Goal: Transaction & Acquisition: Book appointment/travel/reservation

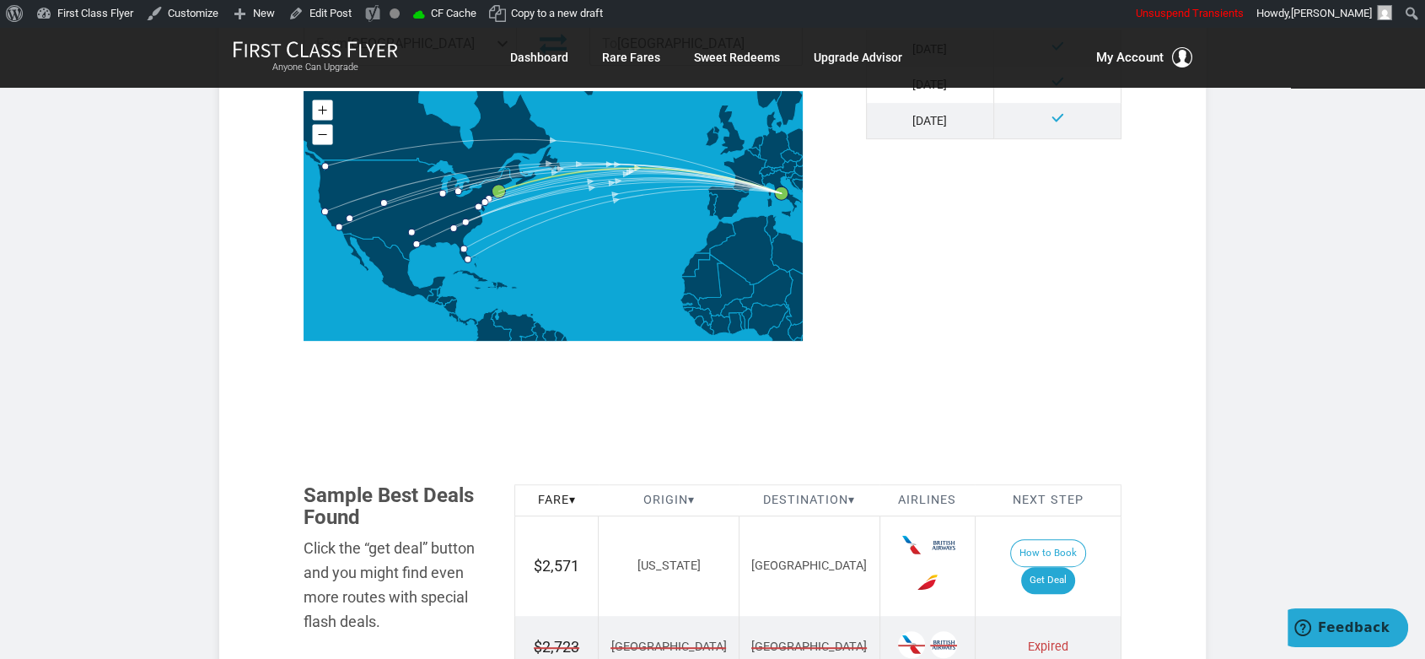
scroll to position [937, 0]
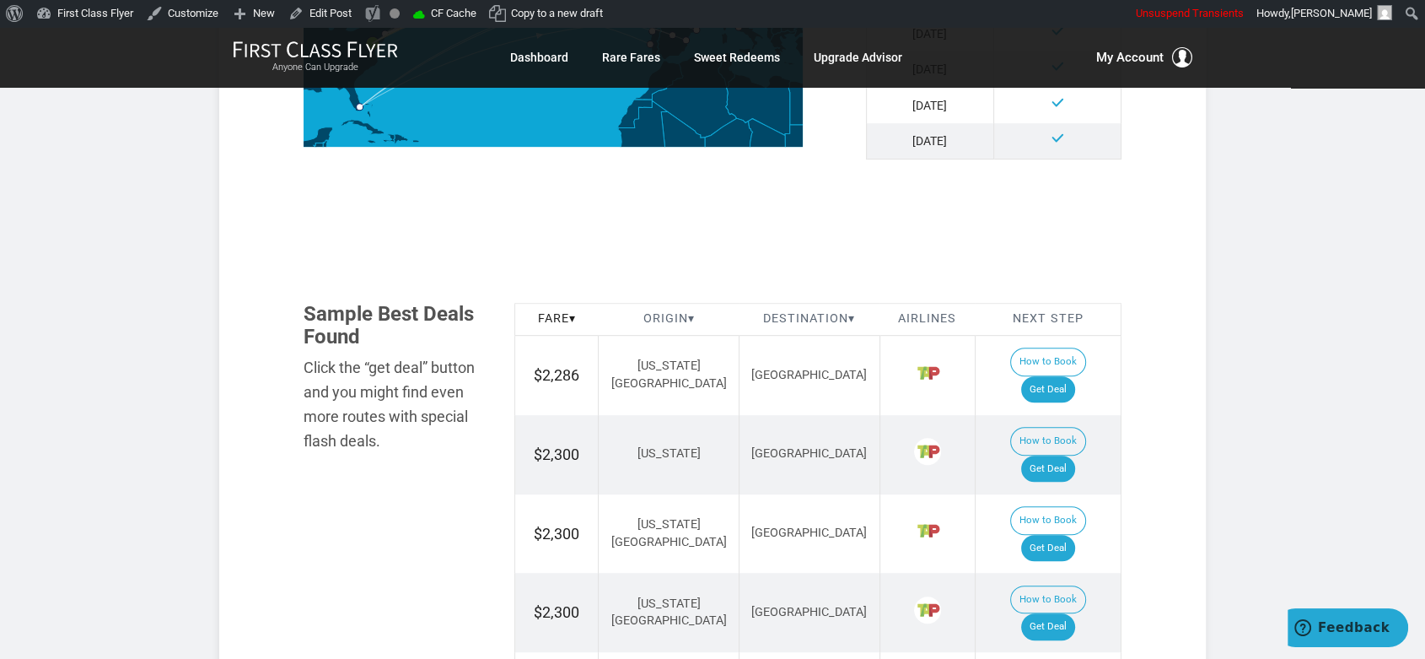
scroll to position [937, 0]
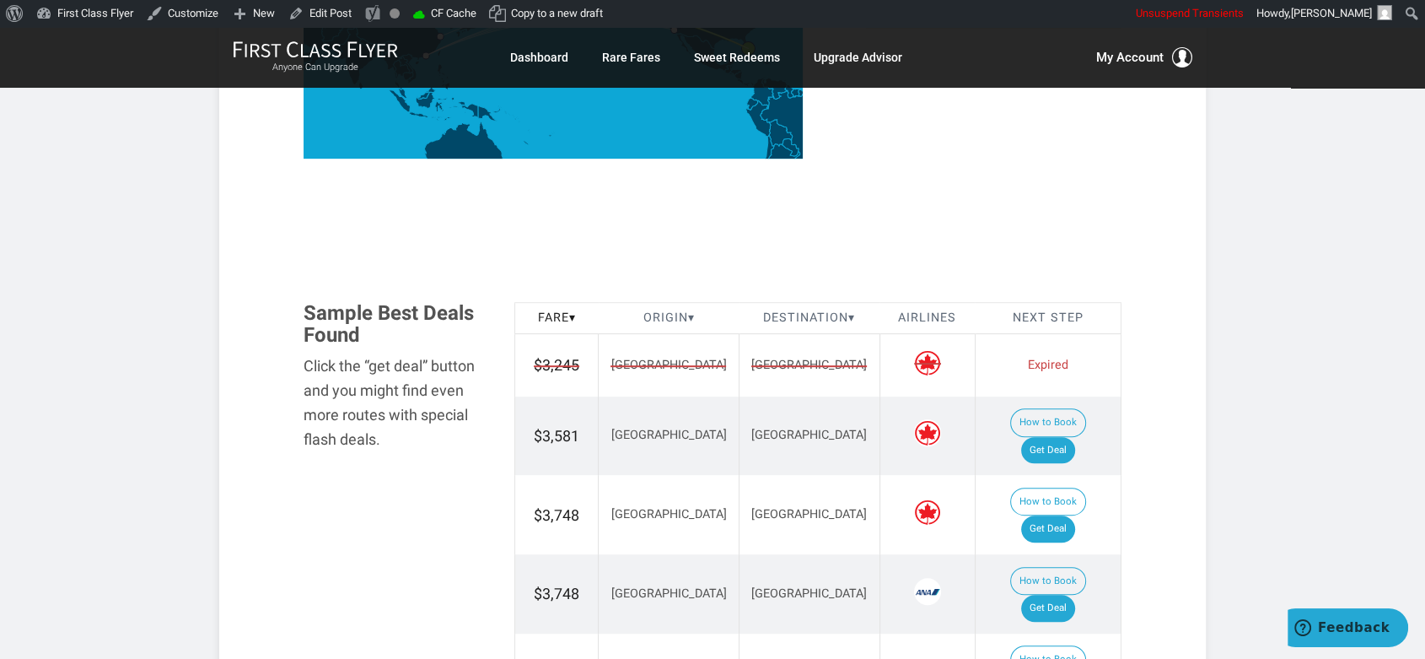
scroll to position [655, 0]
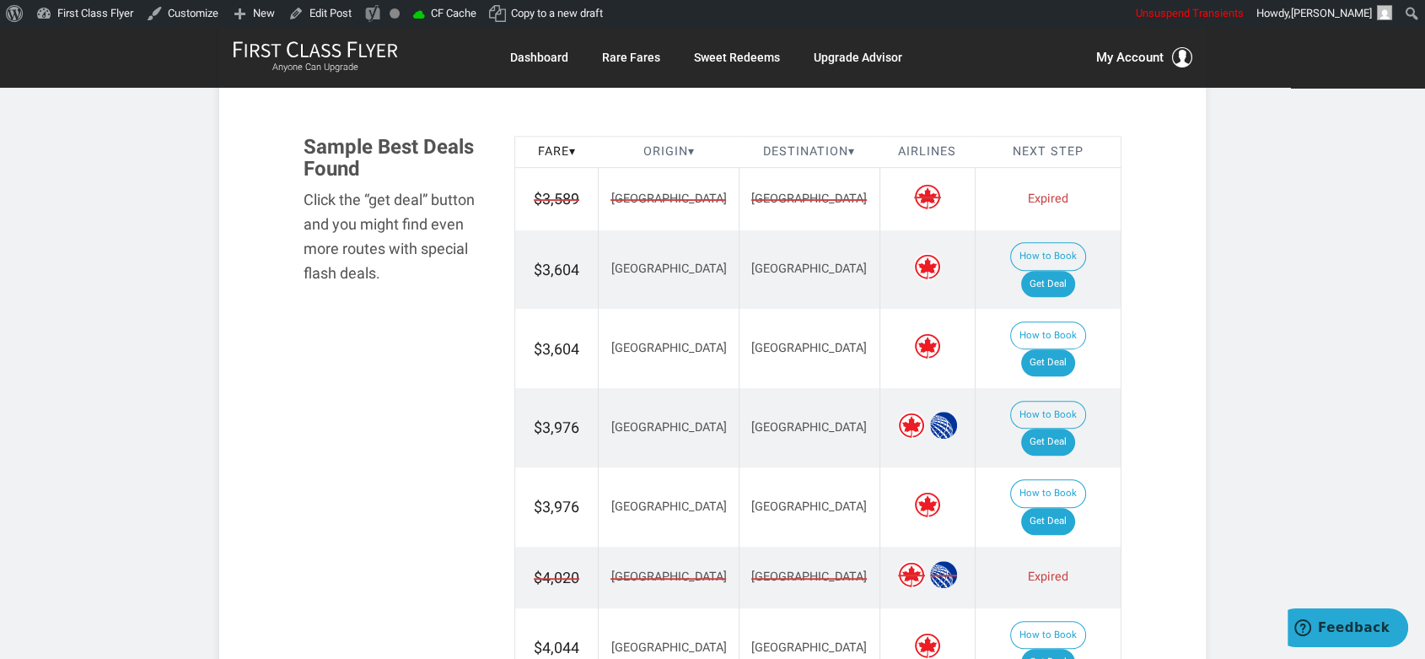
scroll to position [937, 0]
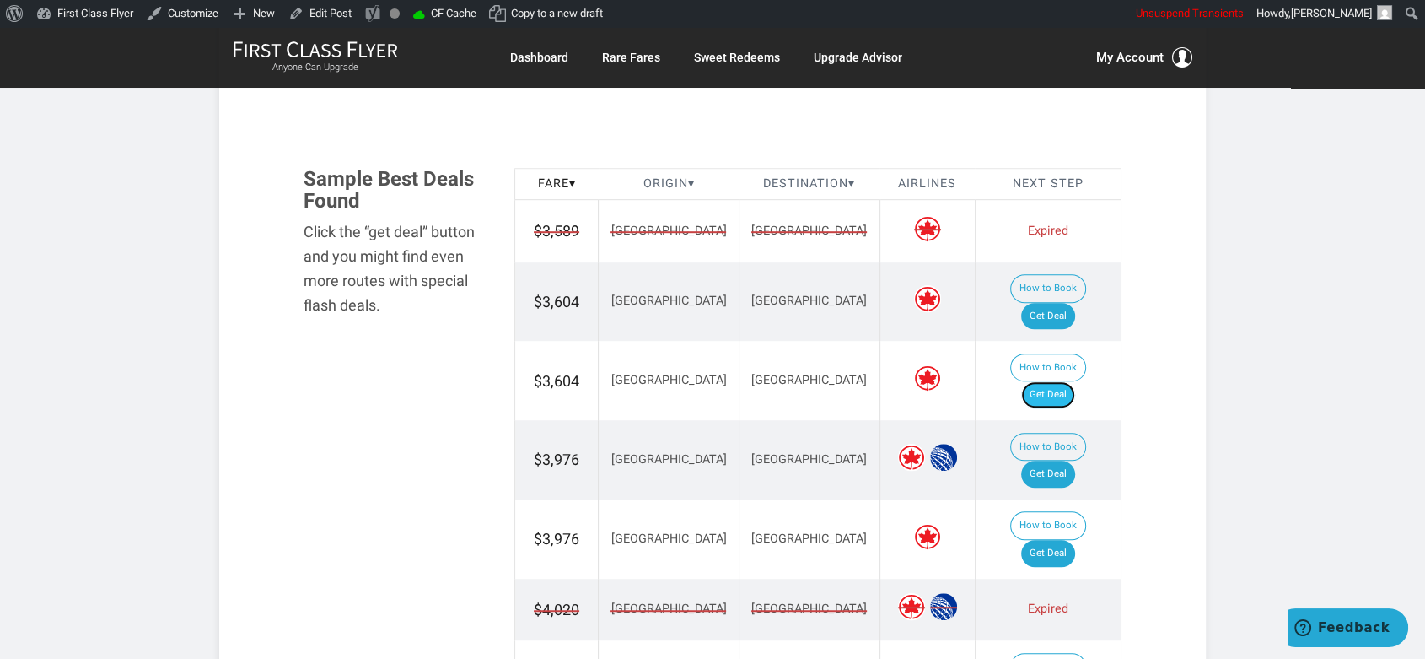
click at [1050, 381] on link "Get Deal" at bounding box center [1048, 394] width 54 height 27
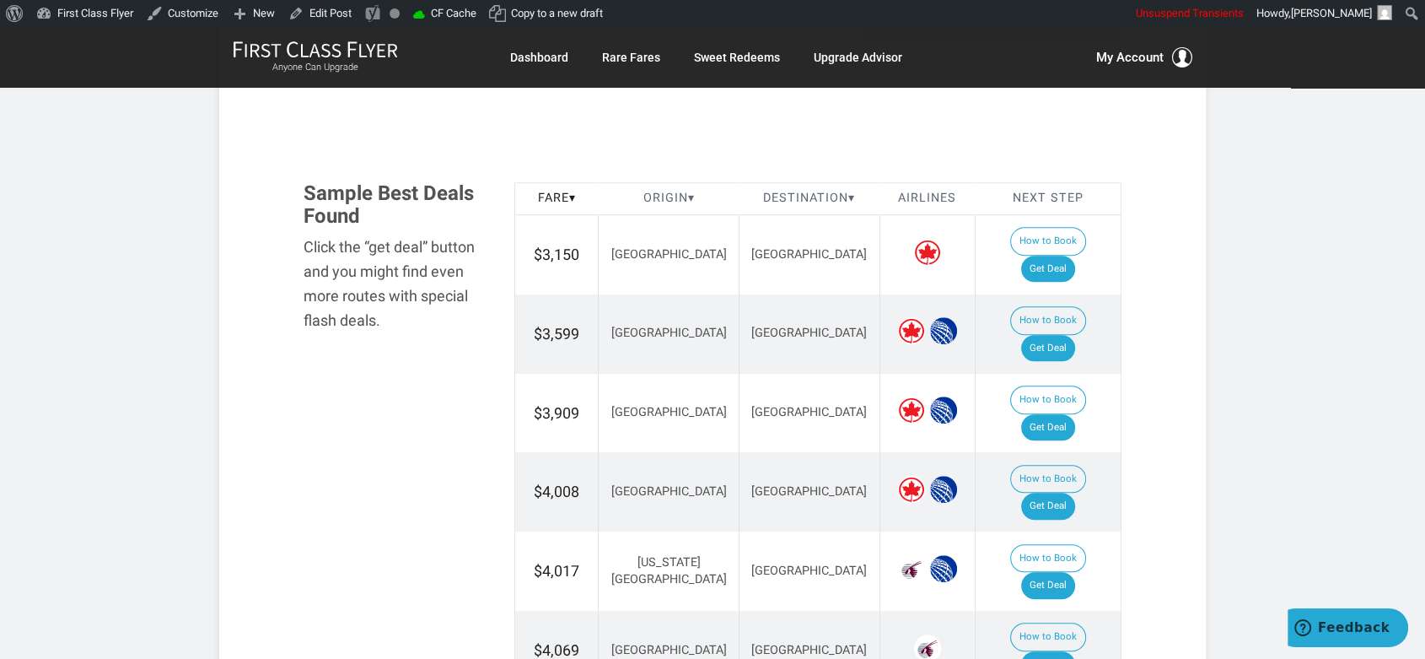
scroll to position [937, 0]
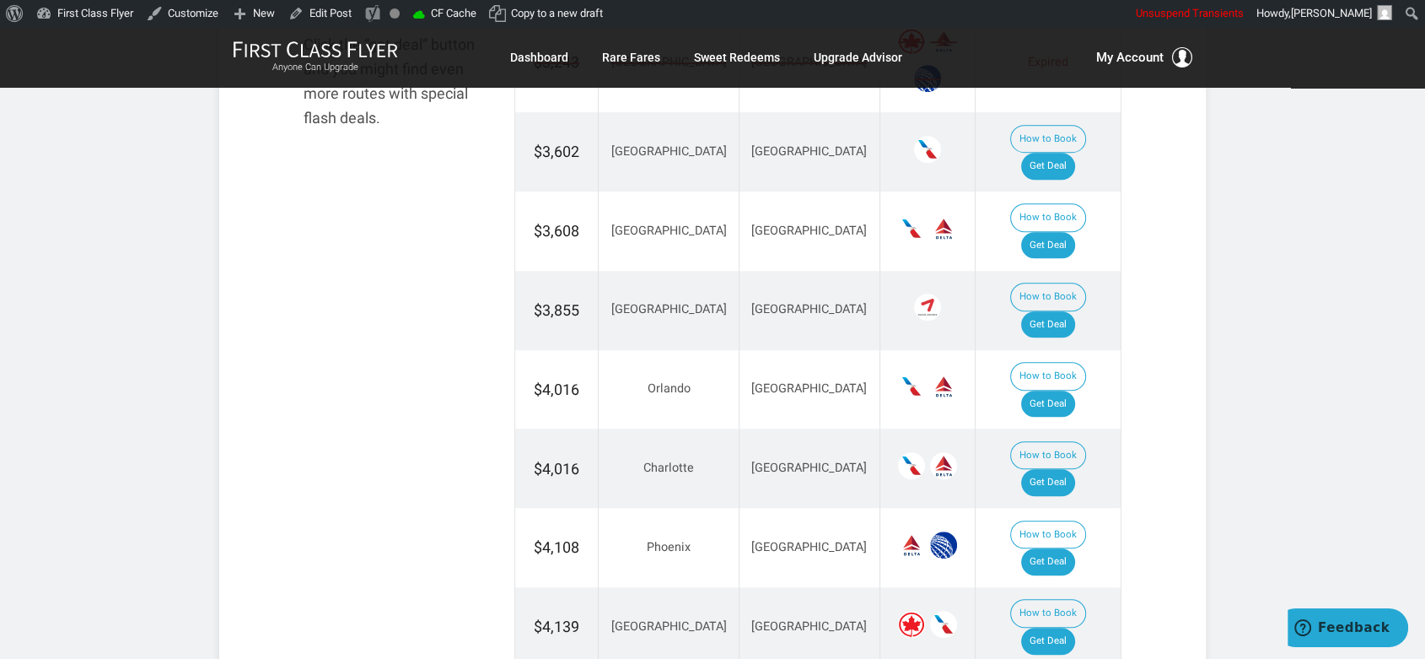
scroll to position [937, 0]
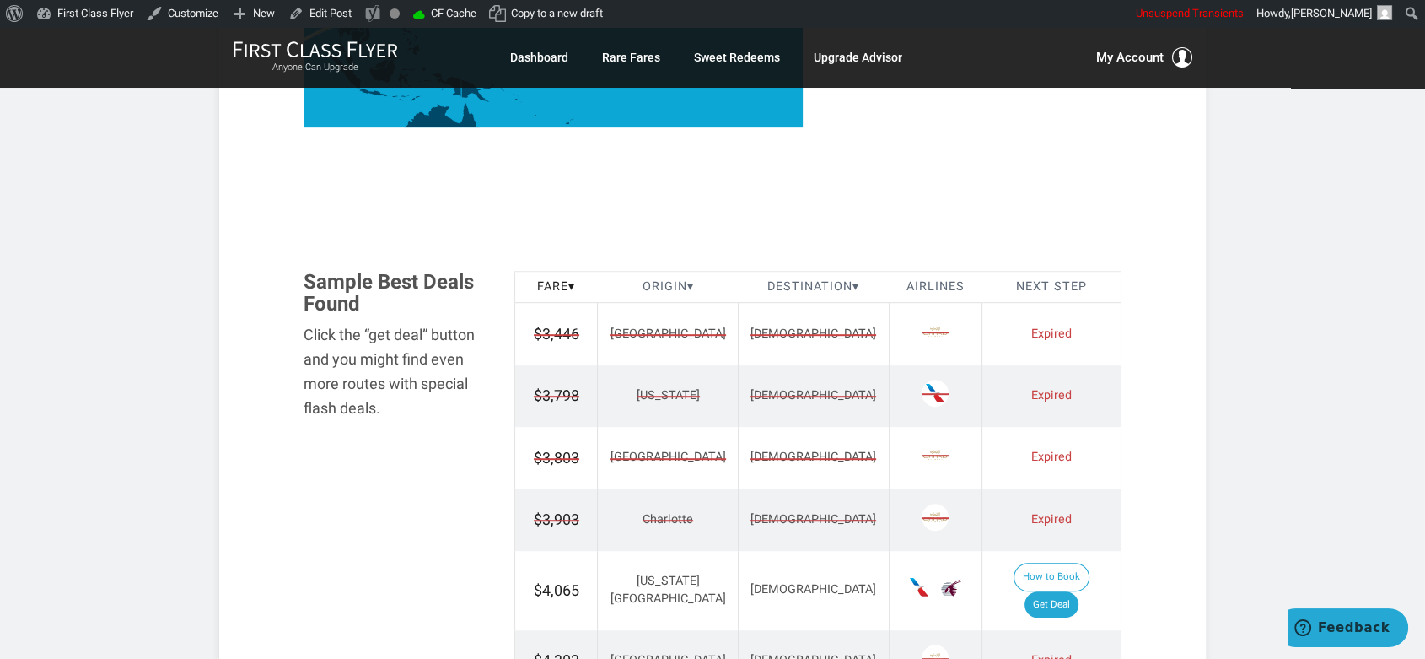
scroll to position [655, 0]
